Goal: Information Seeking & Learning: Learn about a topic

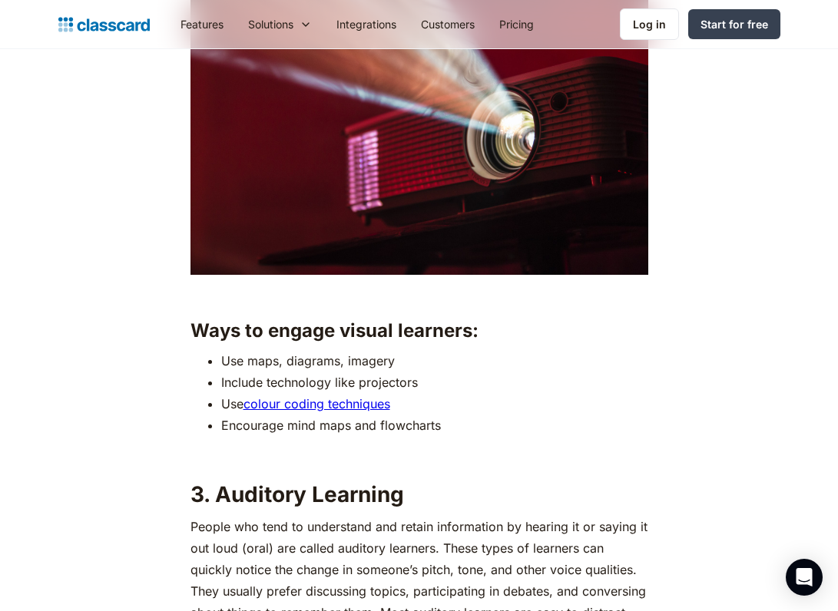
scroll to position [2431, 0]
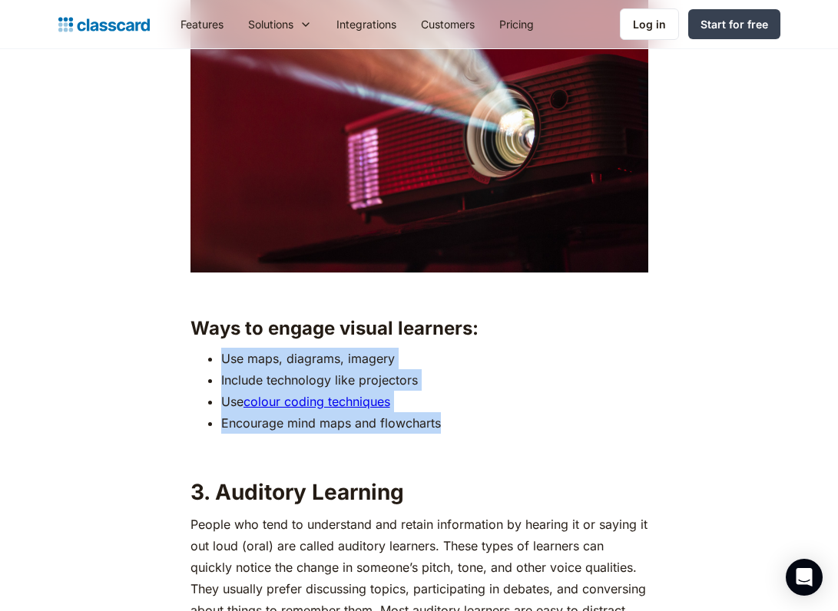
drag, startPoint x: 446, startPoint y: 421, endPoint x: 202, endPoint y: 345, distance: 255.8
click at [202, 348] on ul "Use maps, diagrams, imagery Include technology like projectors Use colour codin…" at bounding box center [419, 391] width 458 height 86
copy ul "Use maps, diagrams, imagery Include technology like projectors Use colour codin…"
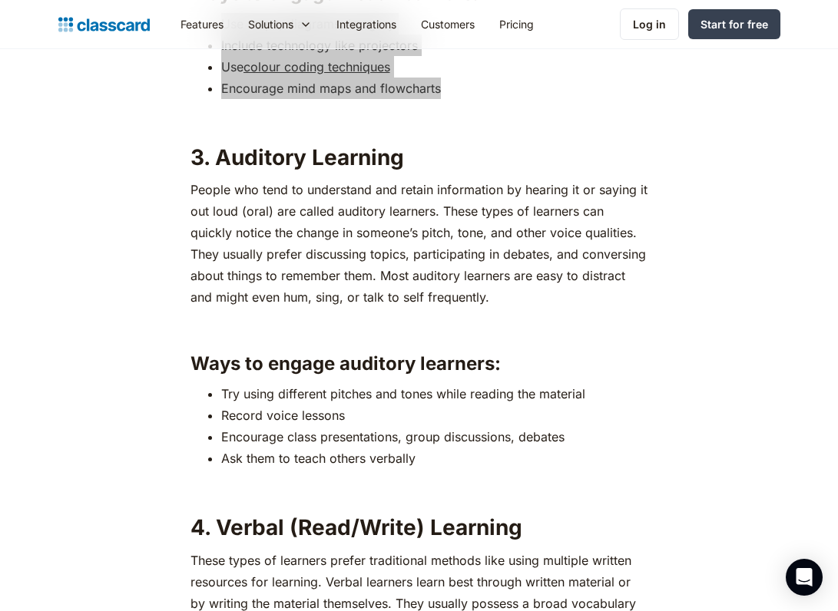
scroll to position [2772, 0]
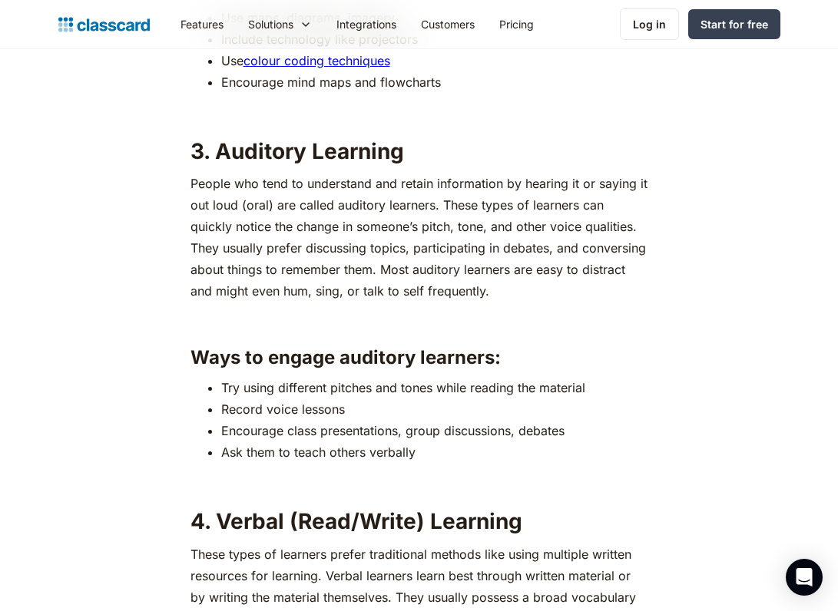
click at [226, 380] on li "Try using different pitches and tones while reading the material" at bounding box center [434, 388] width 427 height 22
click at [224, 380] on li "Try using different pitches and tones while reading the material" at bounding box center [434, 388] width 427 height 22
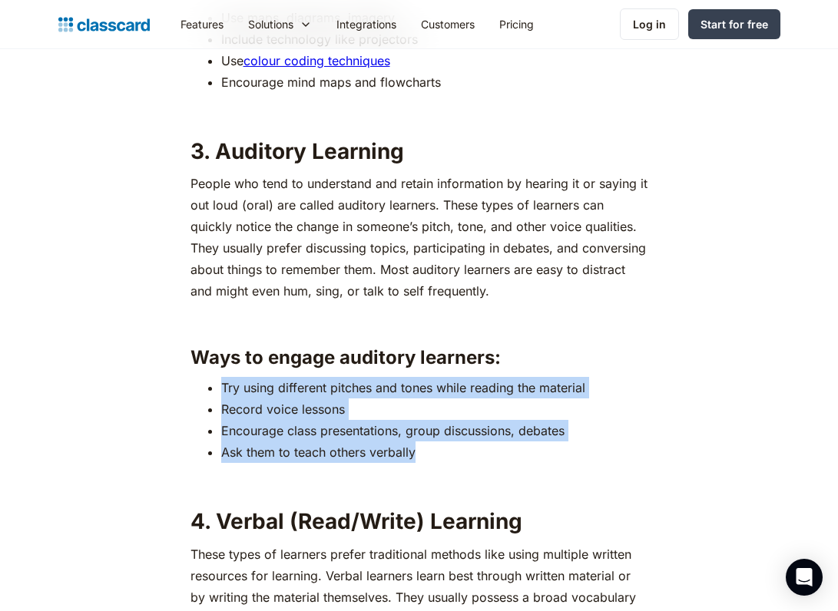
drag, startPoint x: 220, startPoint y: 380, endPoint x: 468, endPoint y: 442, distance: 255.5
click at [468, 442] on ul "Try using different pitches and tones while reading the material Record voice l…" at bounding box center [419, 420] width 458 height 86
copy ul "Try using different pitches and tones while reading the material Record voice l…"
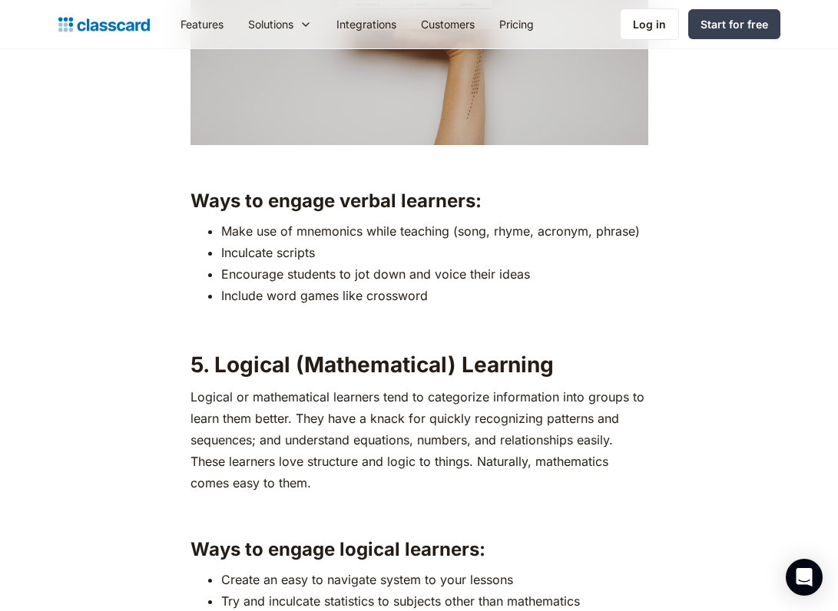
scroll to position [3622, 0]
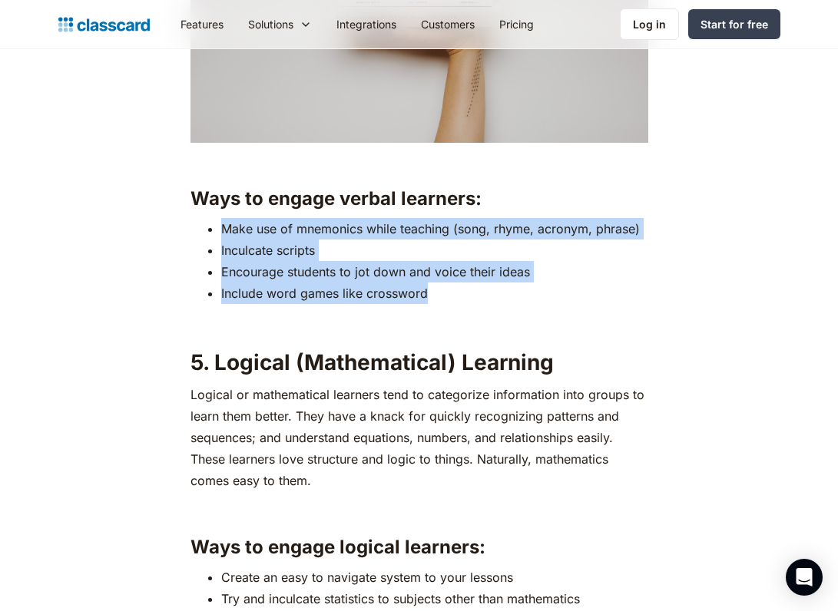
drag, startPoint x: 427, startPoint y: 288, endPoint x: 204, endPoint y: 219, distance: 233.2
click at [204, 219] on ul "Make use of mnemonics while teaching (song, rhyme, acronym, phrase) Inculcate s…" at bounding box center [419, 261] width 458 height 86
copy ul "Make use of mnemonics while teaching (song, rhyme, acronym, phrase) Inculcate s…"
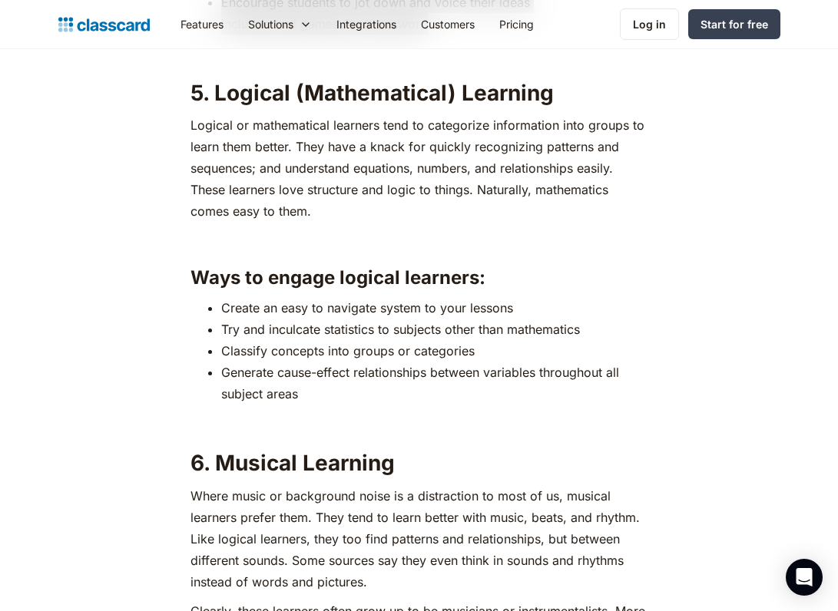
scroll to position [3892, 0]
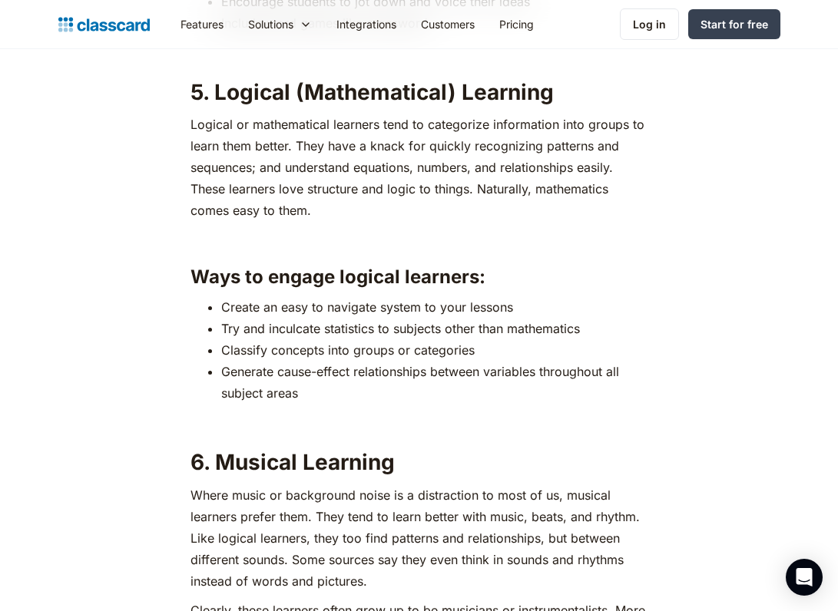
click at [298, 399] on div "If you have been a part of the education sector, you probably already know how …" at bounding box center [419, 214] width 458 height 6317
click at [302, 389] on li "Generate cause-effect relationships between variables throughout all subject ar…" at bounding box center [434, 382] width 427 height 43
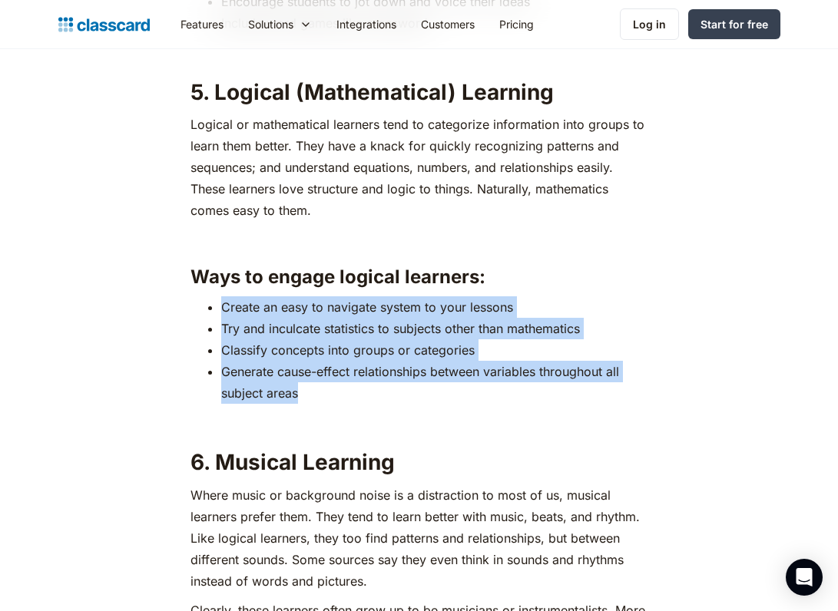
drag, startPoint x: 302, startPoint y: 389, endPoint x: 212, endPoint y: 302, distance: 125.5
click at [212, 302] on ul "Create an easy to navigate system to your lessons Try and inculcate statistics …" at bounding box center [419, 350] width 458 height 108
copy ul "Create an easy to navigate system to your lessons Try and inculcate statistics …"
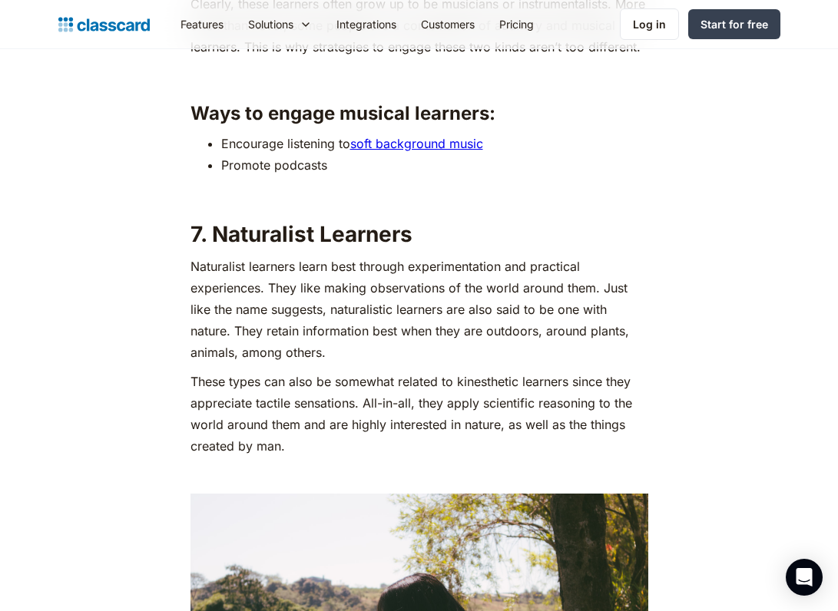
scroll to position [4516, 0]
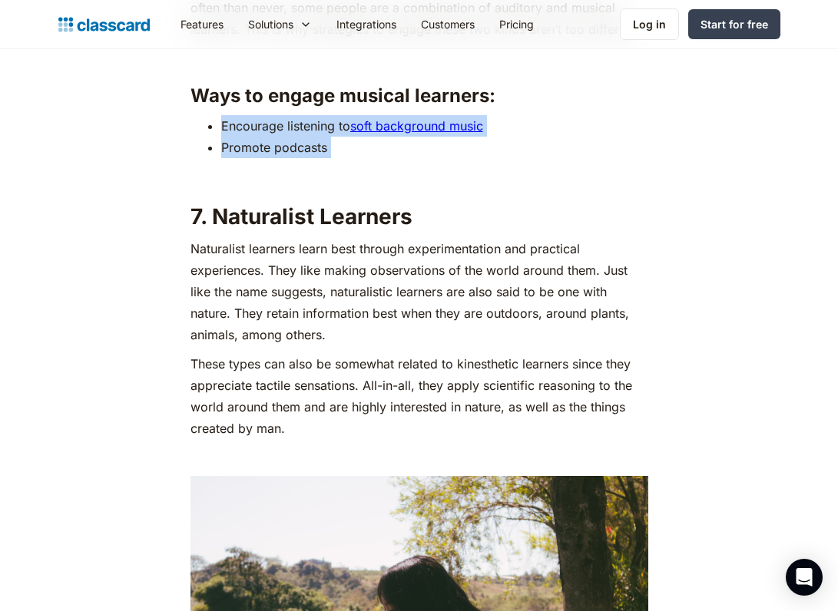
drag, startPoint x: 221, startPoint y: 120, endPoint x: 328, endPoint y: 158, distance: 113.4
copy ul "Encourage listening to soft background music Promote podcasts"
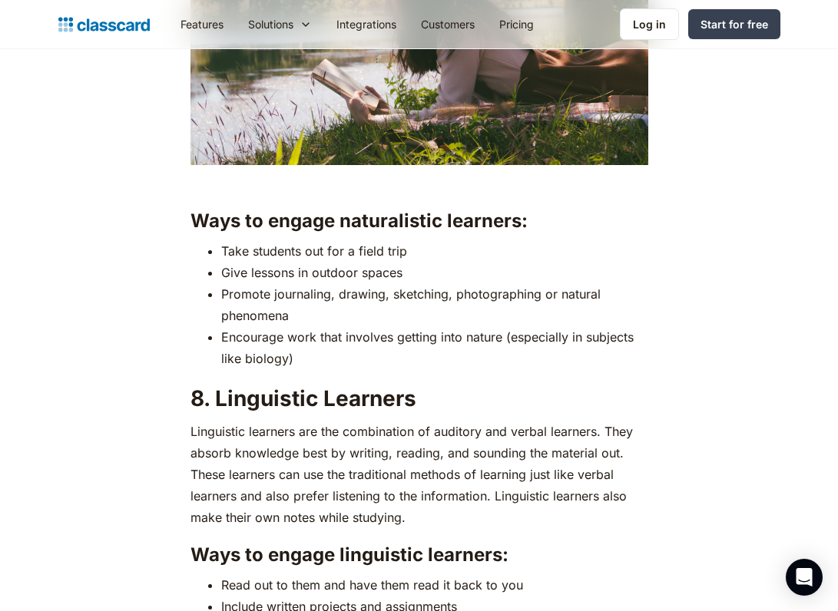
scroll to position [5181, 0]
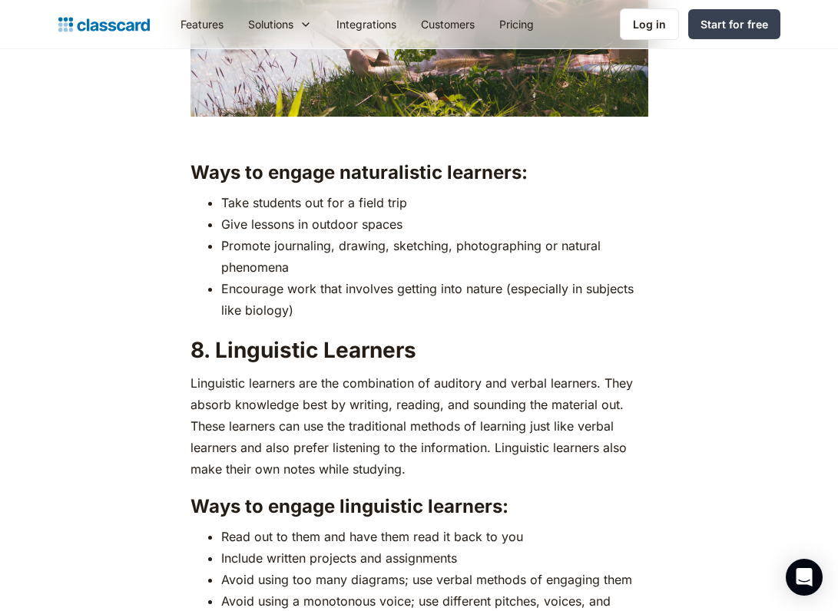
click at [292, 306] on li "Encourage work that involves getting into nature (especially in subjects like b…" at bounding box center [434, 299] width 427 height 43
click at [287, 303] on li "Encourage work that involves getting into nature (especially in subjects like b…" at bounding box center [434, 299] width 427 height 43
click at [284, 300] on li "Encourage work that involves getting into nature (especially in subjects like b…" at bounding box center [434, 299] width 427 height 43
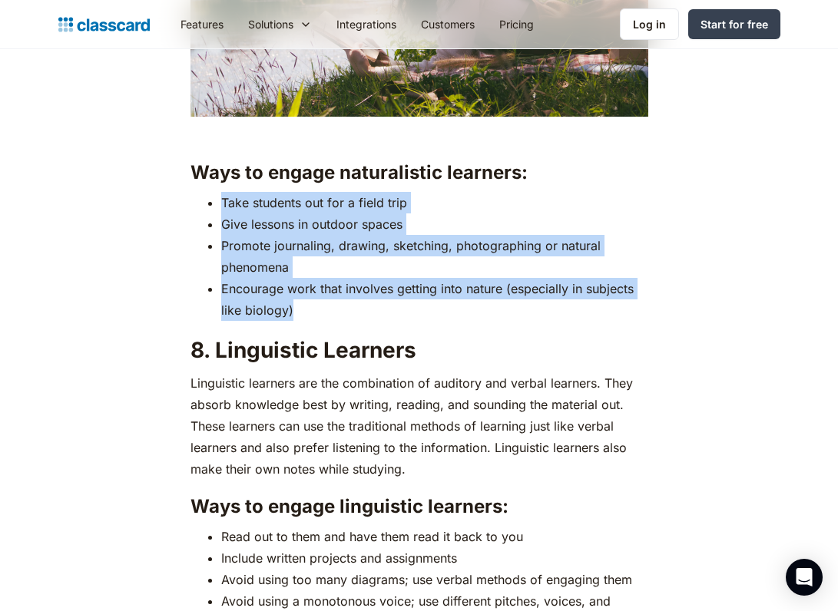
drag, startPoint x: 302, startPoint y: 300, endPoint x: 220, endPoint y: 199, distance: 130.5
click at [220, 199] on ul "Take students out for a field trip Give lessons in outdoor spaces Promote journ…" at bounding box center [419, 256] width 458 height 129
copy ul "Take students out for a field trip Give lessons in outdoor spaces Promote journ…"
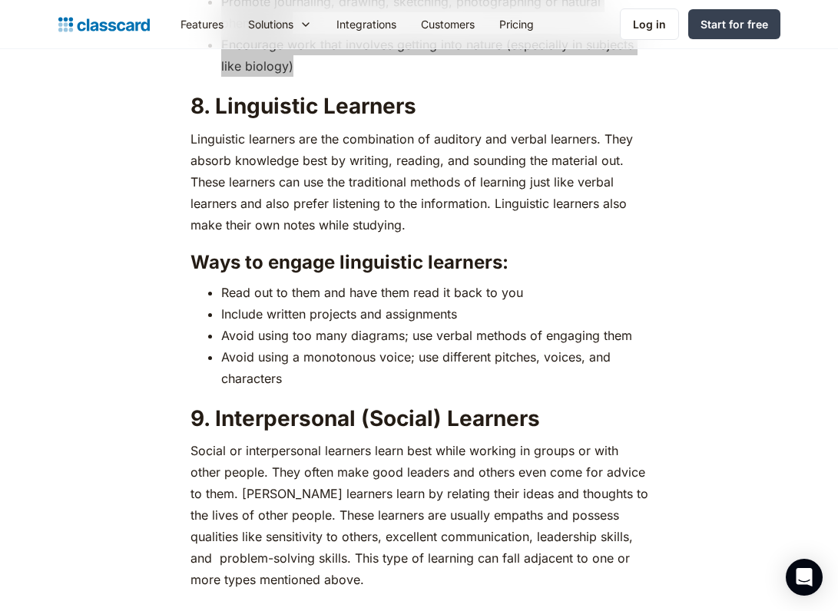
scroll to position [5426, 0]
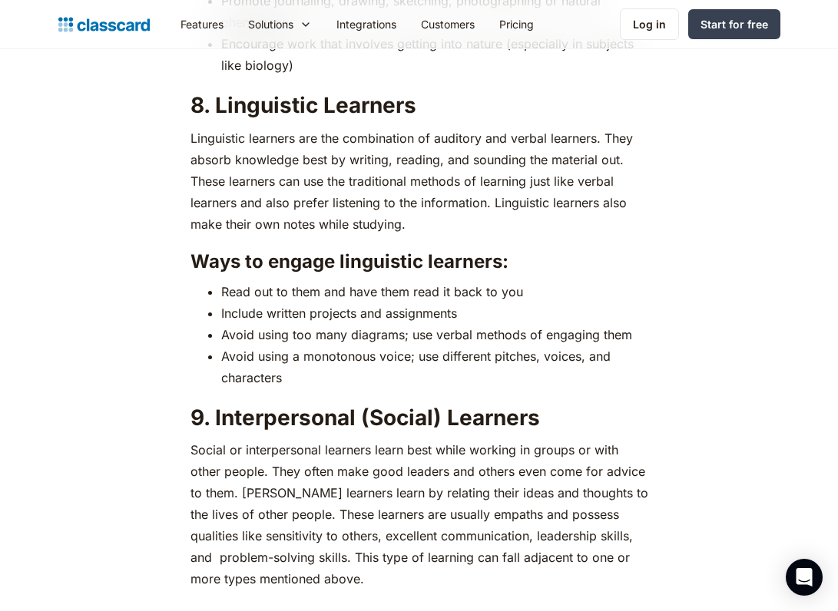
click at [287, 369] on li "Avoid using a monotonous voice; use different pitches, voices, and characters" at bounding box center [434, 367] width 427 height 43
click at [286, 369] on li "Avoid using a monotonous voice; use different pitches, voices, and characters" at bounding box center [434, 367] width 427 height 43
click at [280, 371] on li "Avoid using a monotonous voice; use different pitches, voices, and characters" at bounding box center [434, 367] width 427 height 43
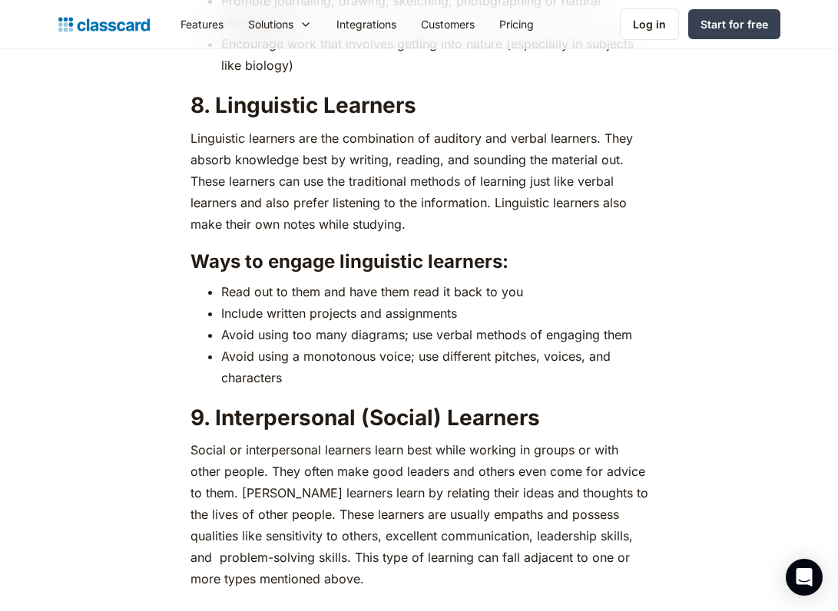
click at [280, 371] on li "Avoid using a monotonous voice; use different pitches, voices, and characters" at bounding box center [434, 367] width 427 height 43
click at [271, 372] on li "Avoid using a monotonous voice; use different pitches, voices, and characters" at bounding box center [434, 367] width 427 height 43
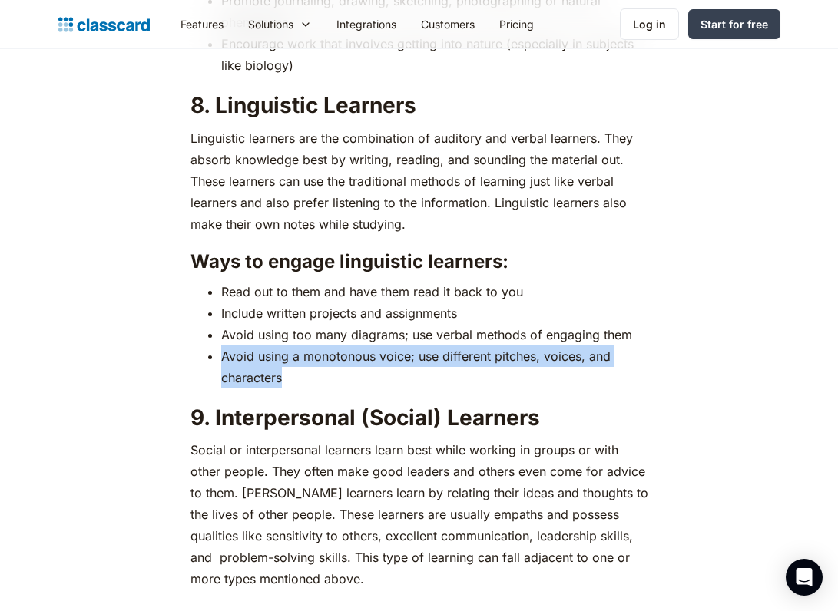
click at [271, 372] on li "Avoid using a monotonous voice; use different pitches, voices, and characters" at bounding box center [434, 367] width 427 height 43
click at [282, 372] on li "Avoid using a monotonous voice; use different pitches, voices, and characters" at bounding box center [434, 367] width 427 height 43
click at [285, 376] on li "Avoid using a monotonous voice; use different pitches, voices, and characters" at bounding box center [434, 367] width 427 height 43
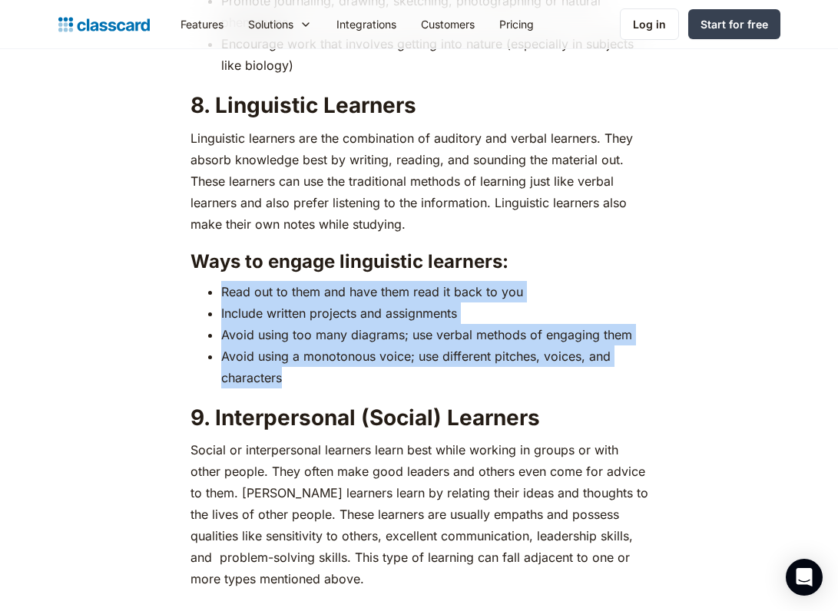
drag, startPoint x: 283, startPoint y: 376, endPoint x: 214, endPoint y: 282, distance: 116.4
click at [214, 282] on ul "Read out to them and have them read it back to you Include written projects and…" at bounding box center [419, 335] width 458 height 108
copy ul "Read out to them and have them read it back to you Include written projects and…"
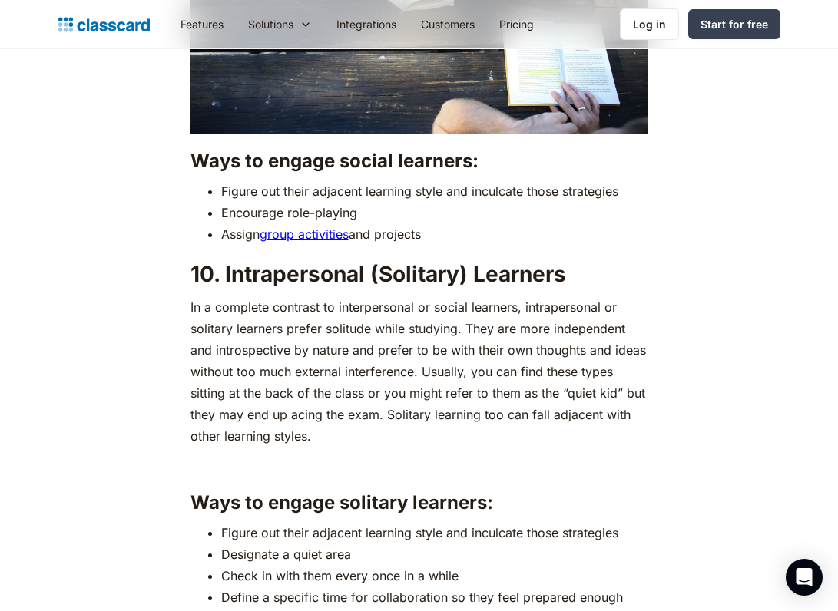
scroll to position [6227, 0]
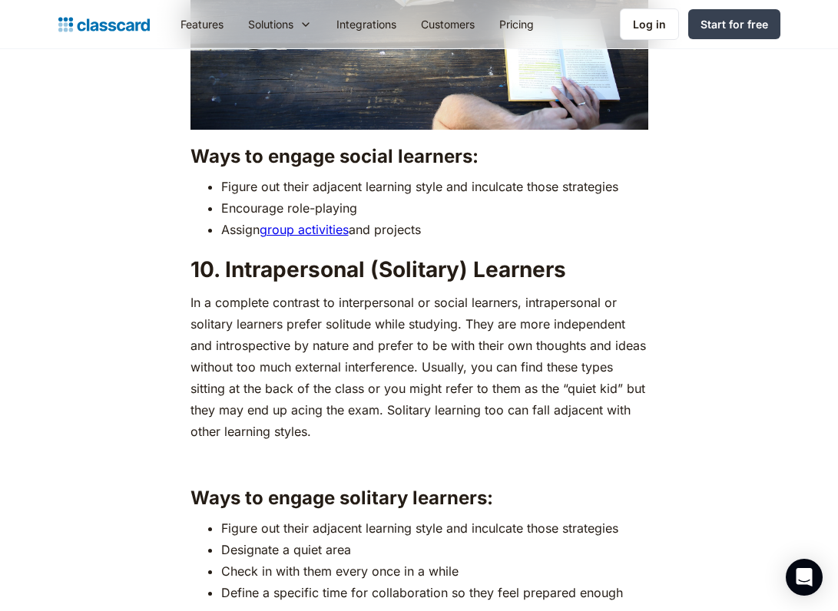
drag, startPoint x: 426, startPoint y: 224, endPoint x: 201, endPoint y: 172, distance: 231.0
click at [201, 176] on ul "Figure out their adjacent learning style and inculcate those strategies Encoura…" at bounding box center [419, 208] width 458 height 65
copy ul "Figure out their adjacent learning style and inculcate those strategies Encoura…"
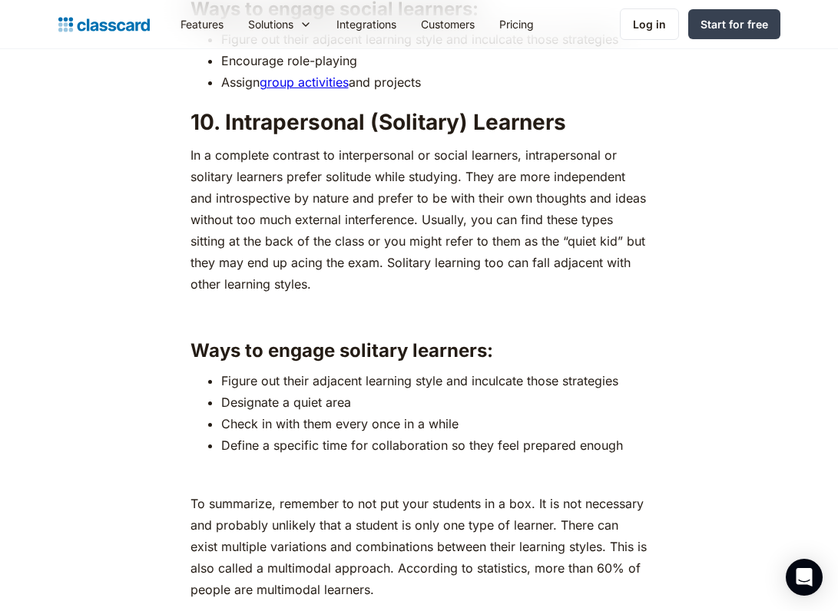
scroll to position [6383, 0]
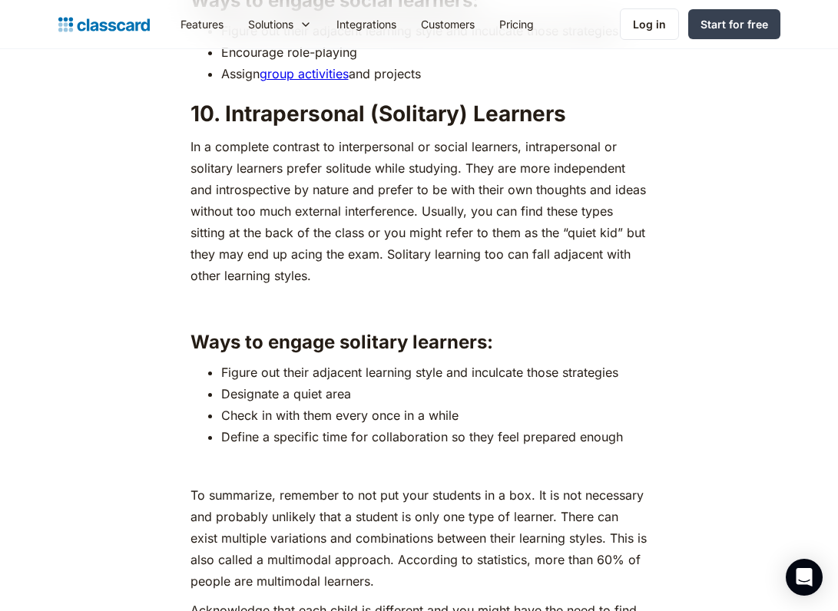
click at [605, 431] on li "Define a specific time for collaboration so they feel prepared enough" at bounding box center [434, 437] width 427 height 22
click at [617, 432] on li "Define a specific time for collaboration so they feel prepared enough" at bounding box center [434, 437] width 427 height 22
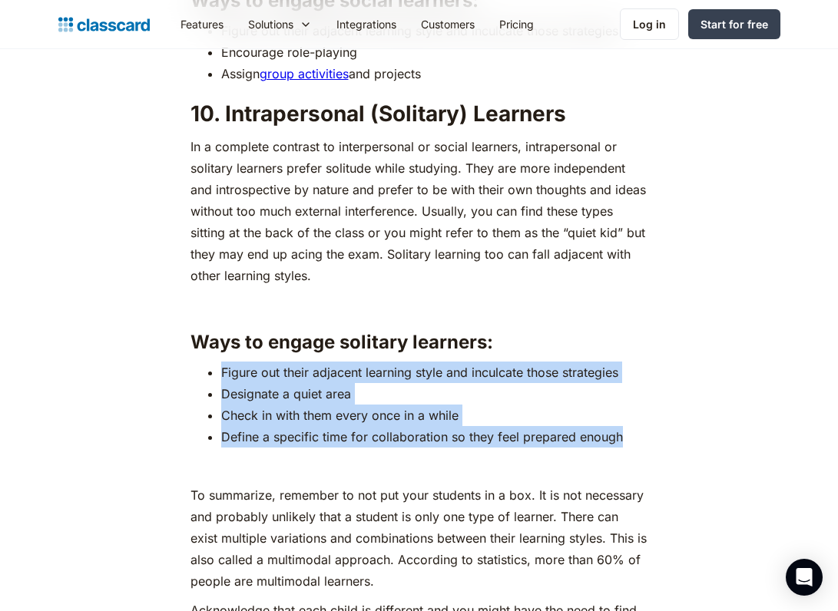
drag, startPoint x: 617, startPoint y: 429, endPoint x: 204, endPoint y: 359, distance: 419.0
click at [204, 362] on ul "Figure out their adjacent learning style and inculcate those strategies Designa…" at bounding box center [419, 405] width 458 height 86
copy ul "Figure out their adjacent learning style and inculcate those strategies Designa…"
